Goal: Register for event/course

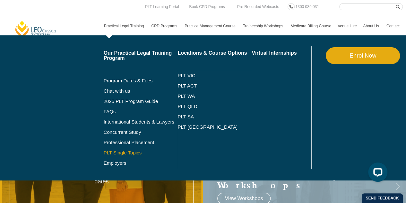
click at [132, 154] on link "PLT Single Topics" at bounding box center [141, 152] width 74 height 5
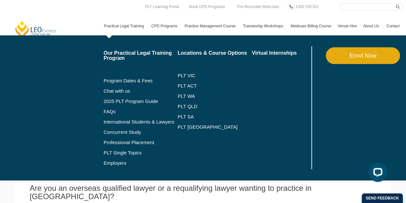
click at [133, 27] on link "Practical Legal Training" at bounding box center [125, 26] width 48 height 19
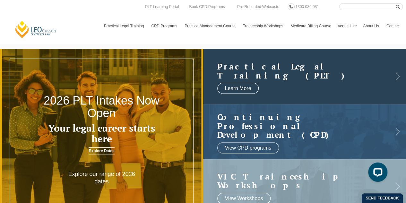
click at [306, 80] on link at bounding box center [304, 76] width 203 height 55
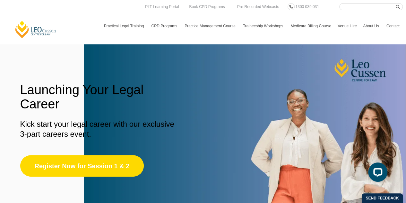
click at [112, 170] on link "Register Now for Session 1 & 2" at bounding box center [82, 166] width 124 height 22
